Goal: Transaction & Acquisition: Purchase product/service

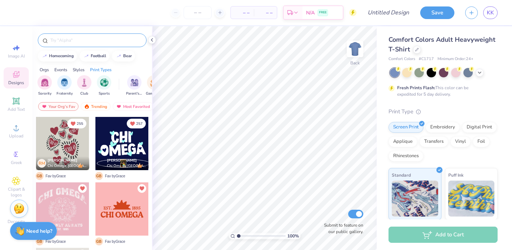
click at [74, 45] on div at bounding box center [92, 40] width 109 height 14
click at [72, 38] on input "text" at bounding box center [96, 40] width 92 height 7
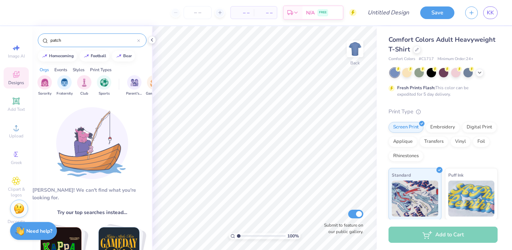
type input "patch"
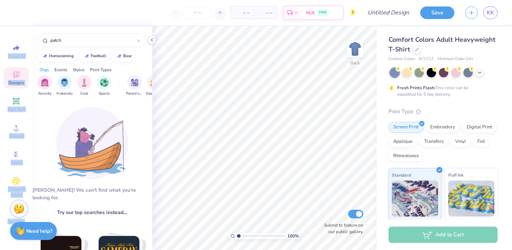
drag, startPoint x: 81, startPoint y: 36, endPoint x: 14, endPoint y: 36, distance: 66.2
click at [16, 36] on div "– – Per Item – – Total Est. Delivery N/A FREE Design Title Save KK Image AI Des…" at bounding box center [256, 125] width 512 height 250
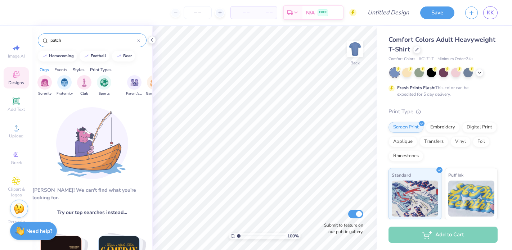
drag, startPoint x: 63, startPoint y: 40, endPoint x: 26, endPoint y: 37, distance: 37.2
click at [30, 38] on div "– – Per Item – – Total Est. Delivery N/A FREE Design Title Save KK Image AI Des…" at bounding box center [256, 125] width 512 height 250
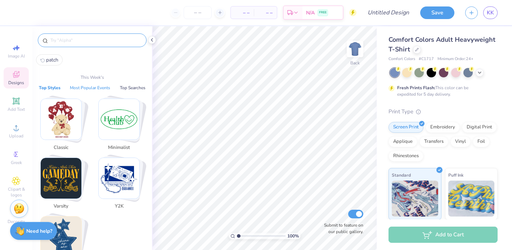
click at [88, 89] on button "Most Popular Events" at bounding box center [90, 87] width 45 height 7
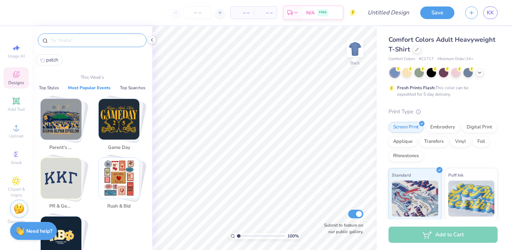
click at [61, 174] on img "Stack Card Button PR & General" at bounding box center [61, 178] width 41 height 41
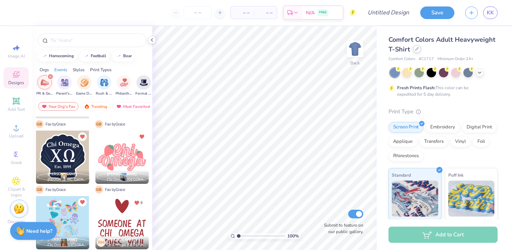
click at [416, 50] on icon at bounding box center [417, 49] width 4 height 4
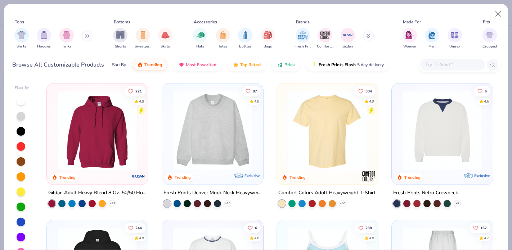
click at [87, 38] on button at bounding box center [87, 36] width 11 height 11
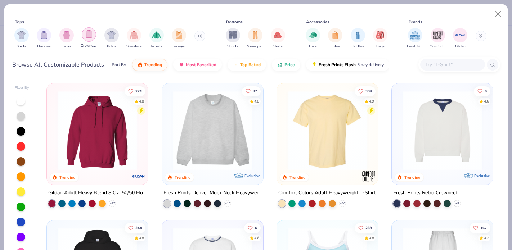
click at [93, 39] on div "filter for Crewnecks" at bounding box center [89, 34] width 14 height 14
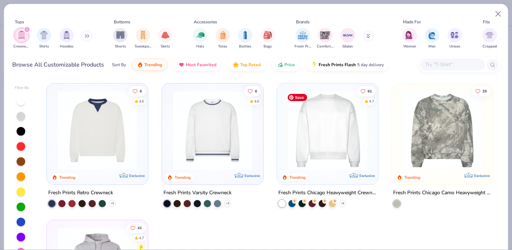
click at [318, 157] on img at bounding box center [327, 131] width 87 height 80
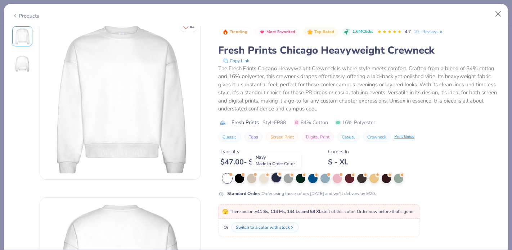
scroll to position [8, 0]
click at [262, 176] on div at bounding box center [263, 177] width 9 height 9
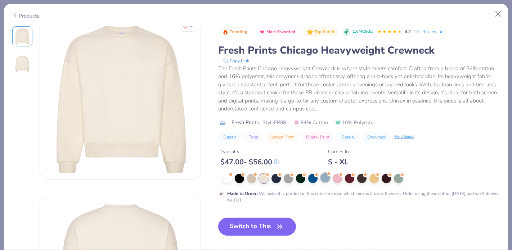
click at [322, 179] on div at bounding box center [324, 177] width 9 height 9
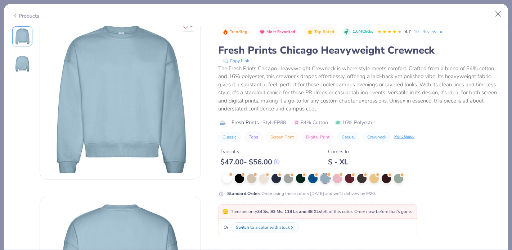
click at [257, 178] on div at bounding box center [360, 178] width 277 height 9
click at [262, 178] on div at bounding box center [263, 177] width 9 height 9
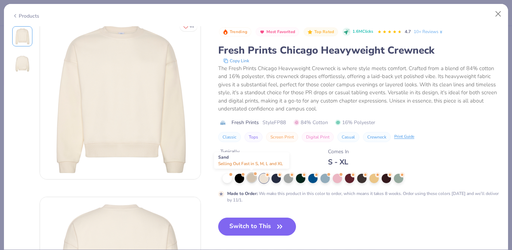
click at [251, 179] on div at bounding box center [251, 177] width 9 height 9
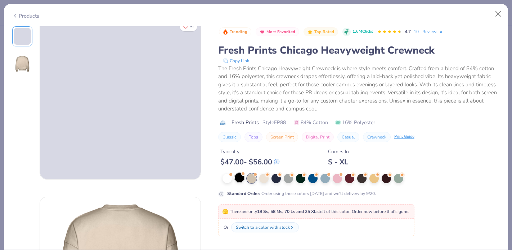
click at [240, 179] on div at bounding box center [239, 177] width 9 height 9
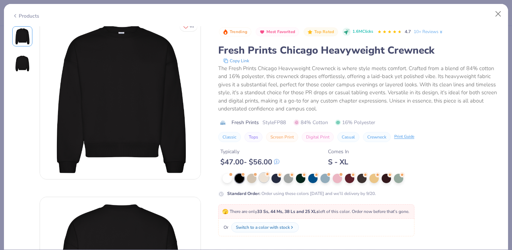
click at [264, 182] on div at bounding box center [263, 177] width 9 height 9
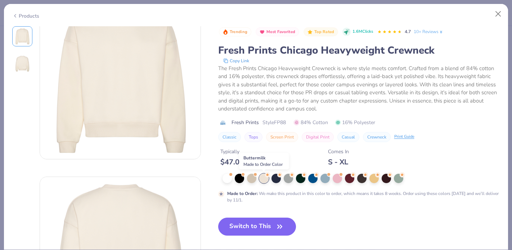
scroll to position [29, 0]
click at [339, 180] on div at bounding box center [336, 177] width 9 height 9
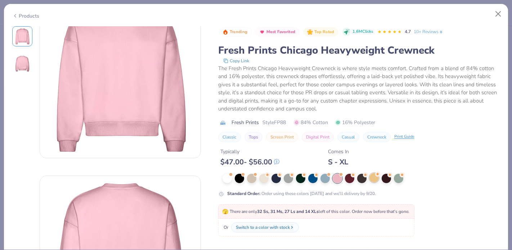
click at [369, 178] on div at bounding box center [373, 177] width 9 height 9
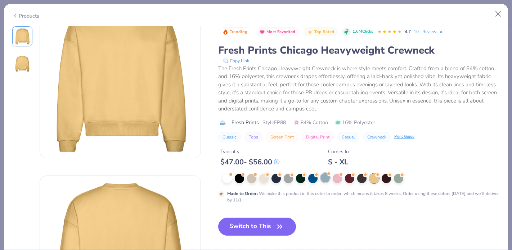
click at [326, 180] on div at bounding box center [324, 177] width 9 height 9
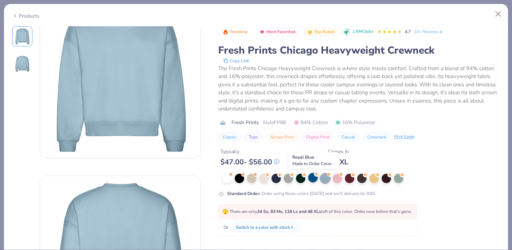
click at [311, 179] on div at bounding box center [312, 177] width 9 height 9
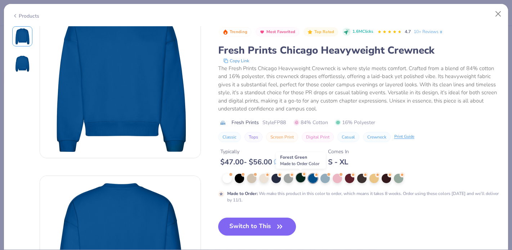
click at [299, 179] on div at bounding box center [300, 177] width 9 height 9
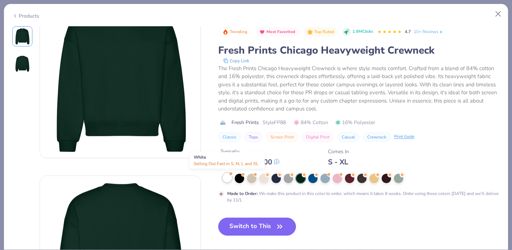
click at [228, 181] on div at bounding box center [226, 177] width 9 height 9
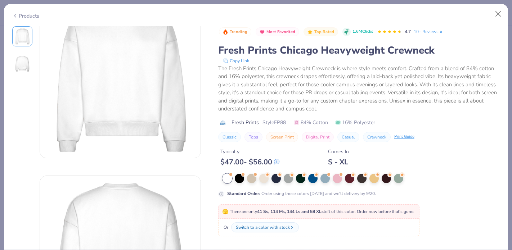
click at [253, 182] on div at bounding box center [360, 178] width 277 height 9
click at [253, 180] on div at bounding box center [251, 177] width 9 height 9
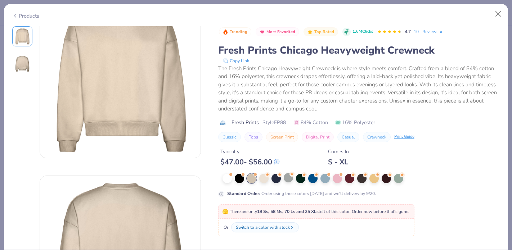
click at [292, 181] on div at bounding box center [288, 177] width 9 height 9
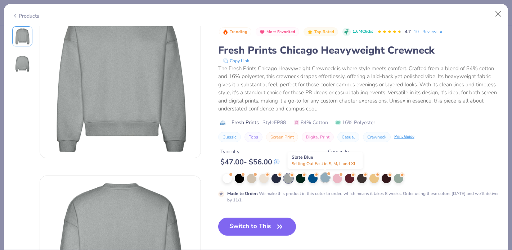
click at [323, 177] on div at bounding box center [324, 177] width 9 height 9
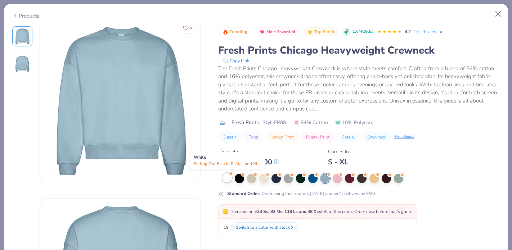
scroll to position [4, 0]
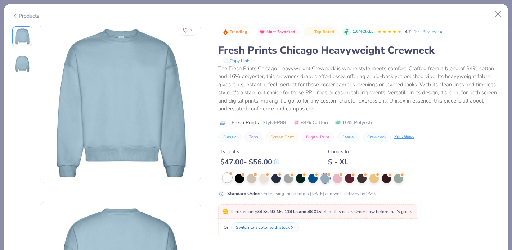
click at [227, 182] on div at bounding box center [226, 177] width 9 height 9
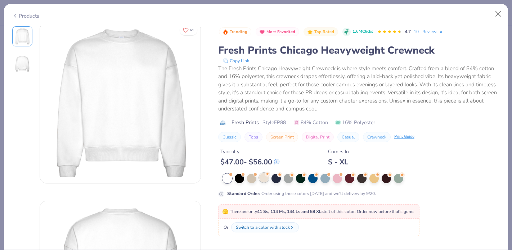
click at [266, 182] on div at bounding box center [360, 178] width 277 height 9
click at [266, 182] on div at bounding box center [263, 177] width 9 height 9
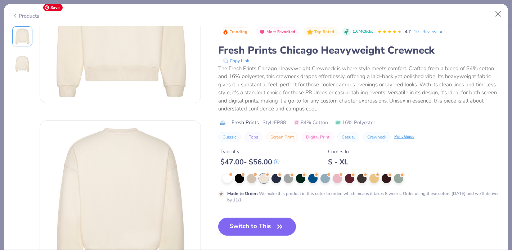
scroll to position [68, 0]
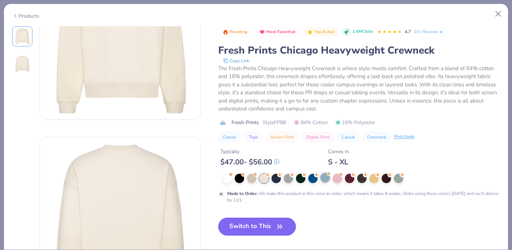
click at [324, 176] on div at bounding box center [324, 177] width 9 height 9
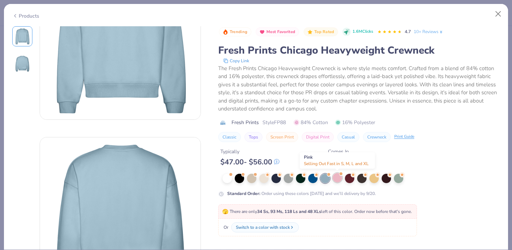
click at [335, 181] on div at bounding box center [336, 177] width 9 height 9
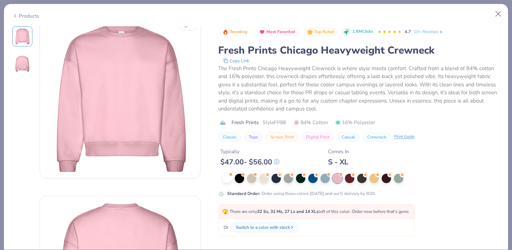
scroll to position [9, 0]
click at [325, 180] on div at bounding box center [324, 177] width 9 height 9
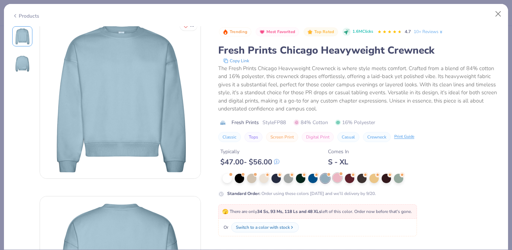
click at [336, 178] on div at bounding box center [336, 177] width 9 height 9
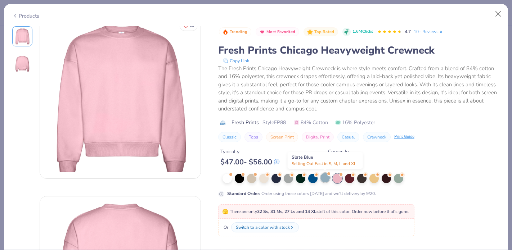
click at [325, 179] on div at bounding box center [324, 177] width 9 height 9
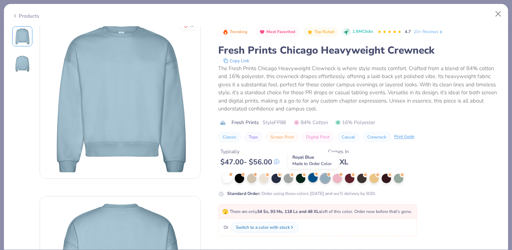
click at [317, 179] on div at bounding box center [312, 177] width 9 height 9
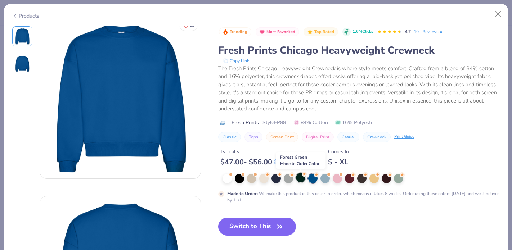
click at [298, 179] on div at bounding box center [300, 177] width 9 height 9
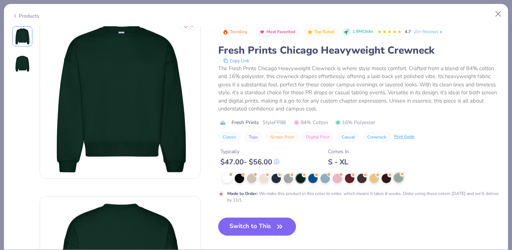
click at [397, 181] on div at bounding box center [398, 177] width 9 height 9
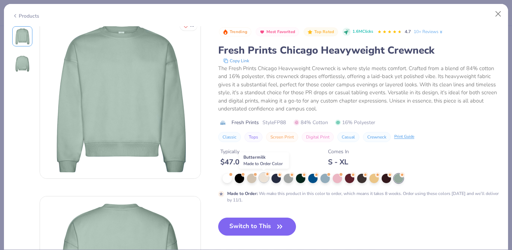
click at [262, 182] on div at bounding box center [263, 177] width 9 height 9
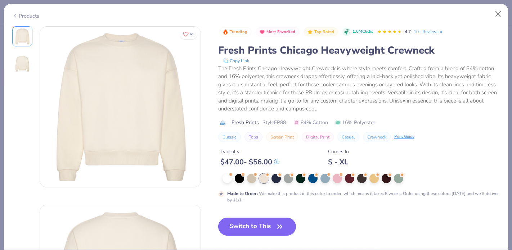
click at [258, 231] on button "Switch to This" at bounding box center [257, 227] width 78 height 18
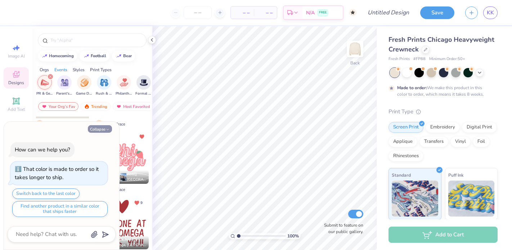
click at [105, 128] on icon "button" at bounding box center [107, 129] width 4 height 4
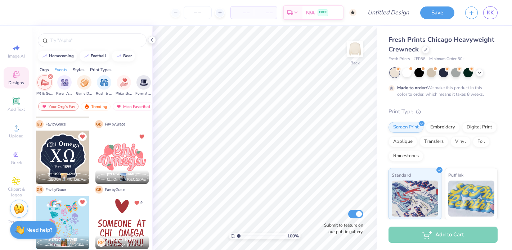
click at [43, 226] on div "Need help? Chat with us." at bounding box center [33, 230] width 47 height 18
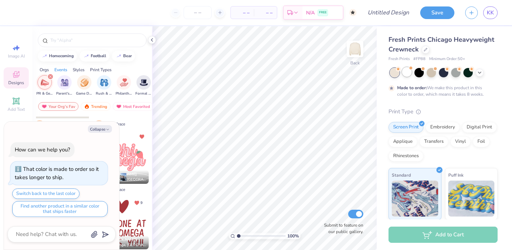
click at [408, 71] on div at bounding box center [406, 71] width 9 height 9
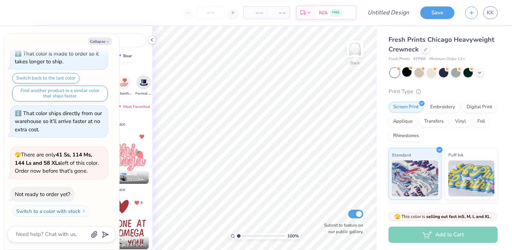
scroll to position [108, 0]
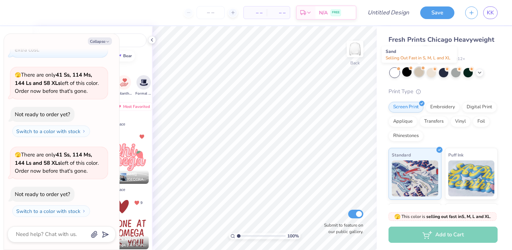
click at [420, 74] on div at bounding box center [418, 71] width 9 height 9
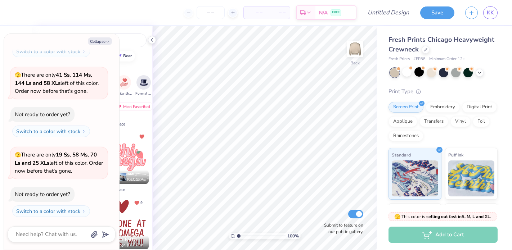
click at [413, 73] on div at bounding box center [444, 72] width 108 height 9
click at [409, 73] on div at bounding box center [406, 71] width 9 height 9
click at [75, 214] on button "Switch to a color with stock" at bounding box center [52, 211] width 78 height 12
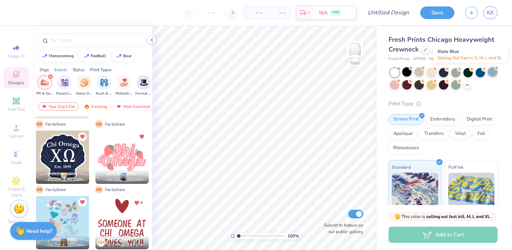
click at [493, 73] on div at bounding box center [492, 71] width 9 height 9
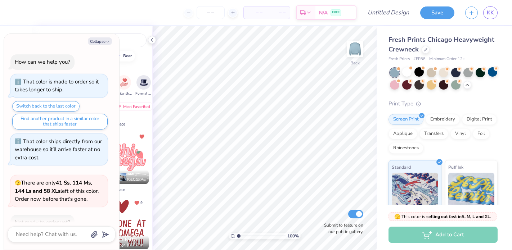
scroll to position [348, 0]
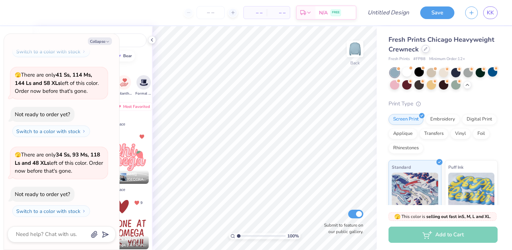
click at [424, 46] on div at bounding box center [425, 49] width 8 height 8
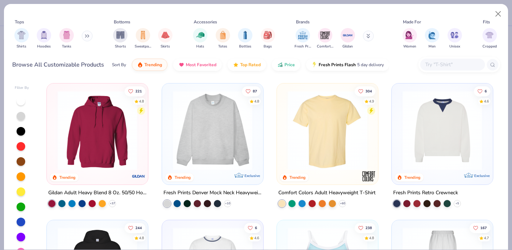
click at [85, 34] on button at bounding box center [87, 36] width 11 height 11
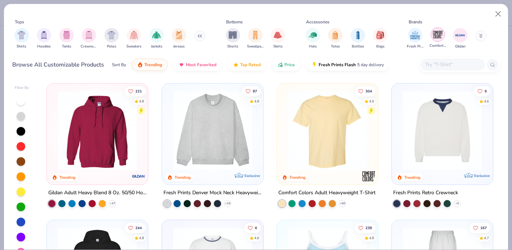
click at [442, 39] on img "filter for Comfort Colors" at bounding box center [437, 34] width 11 height 11
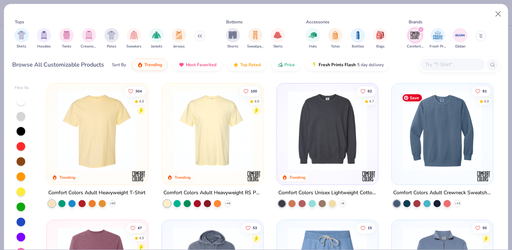
click at [443, 133] on img at bounding box center [442, 131] width 87 height 80
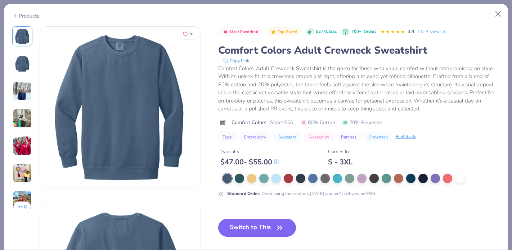
click at [258, 229] on button "Switch to This" at bounding box center [257, 228] width 78 height 18
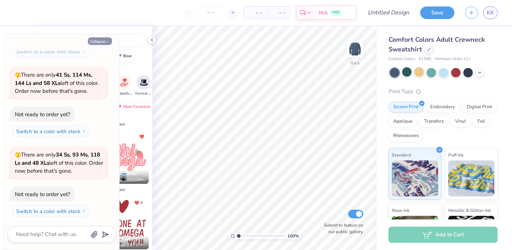
click at [109, 40] on icon "button" at bounding box center [107, 42] width 4 height 4
type textarea "x"
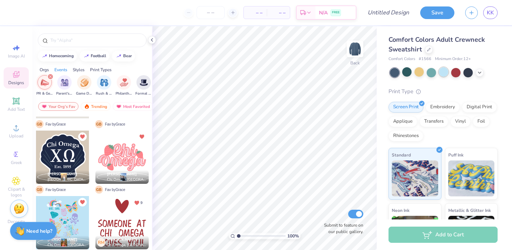
click at [441, 71] on div at bounding box center [443, 71] width 9 height 9
click at [481, 73] on icon at bounding box center [479, 72] width 6 height 6
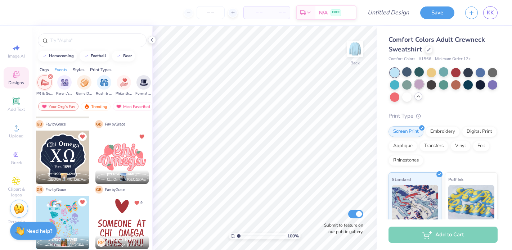
click at [420, 85] on div at bounding box center [418, 84] width 9 height 9
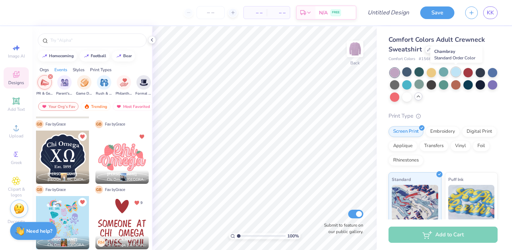
click at [454, 72] on div at bounding box center [455, 71] width 9 height 9
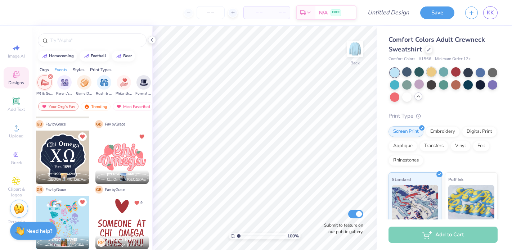
click at [434, 73] on div at bounding box center [430, 71] width 9 height 9
click at [446, 72] on div at bounding box center [443, 71] width 9 height 9
click at [407, 96] on div at bounding box center [406, 96] width 9 height 9
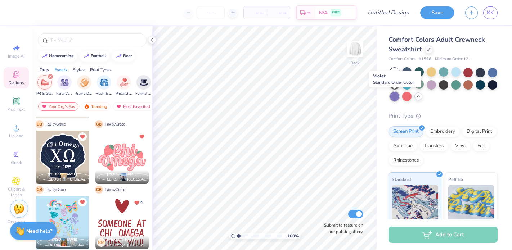
click at [396, 99] on div at bounding box center [394, 96] width 9 height 9
click at [454, 76] on div at bounding box center [455, 71] width 9 height 9
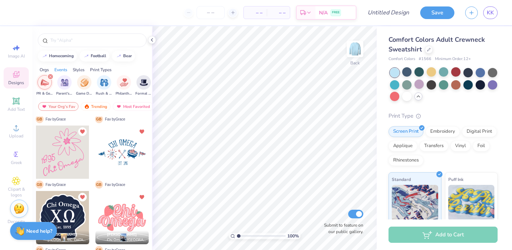
scroll to position [122, 0]
click at [121, 216] on div at bounding box center [121, 217] width 53 height 53
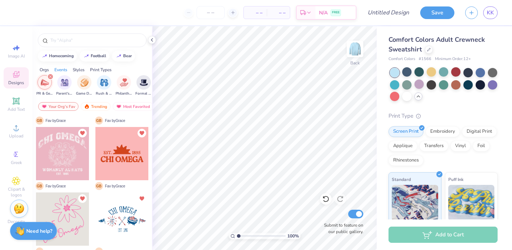
scroll to position [0, 0]
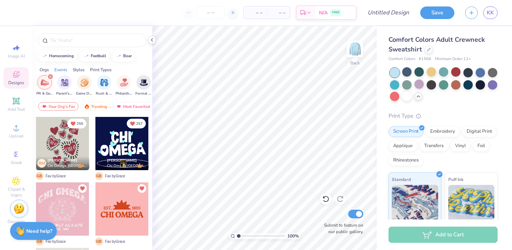
click at [50, 76] on icon "filter for PR & General" at bounding box center [50, 77] width 2 height 2
click at [43, 73] on div "Sorority Fraternity Club Sports Parent's Weekend Game Day PR & General Rush & B…" at bounding box center [91, 86] width 119 height 27
click at [43, 68] on div "Orgs" at bounding box center [44, 70] width 9 height 6
click at [44, 83] on img "filter for Sorority" at bounding box center [45, 82] width 8 height 8
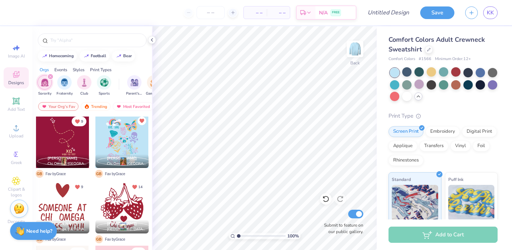
scroll to position [363, 0]
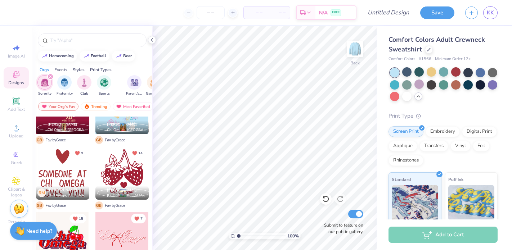
click at [119, 170] on div at bounding box center [121, 172] width 53 height 53
